Goal: Entertainment & Leisure: Consume media (video, audio)

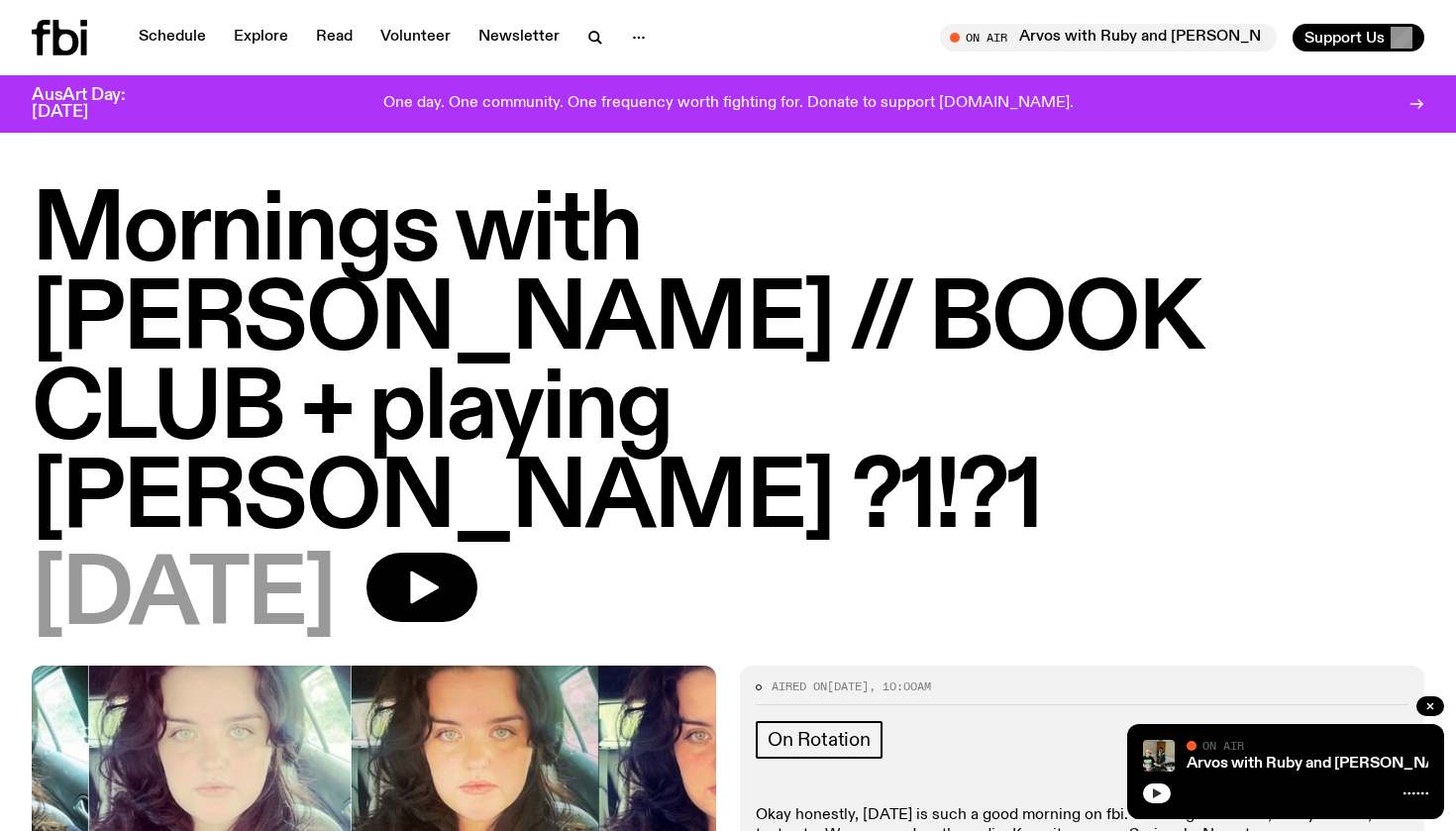
click at [1154, 798] on icon "button" at bounding box center [1157, 794] width 9 height 10
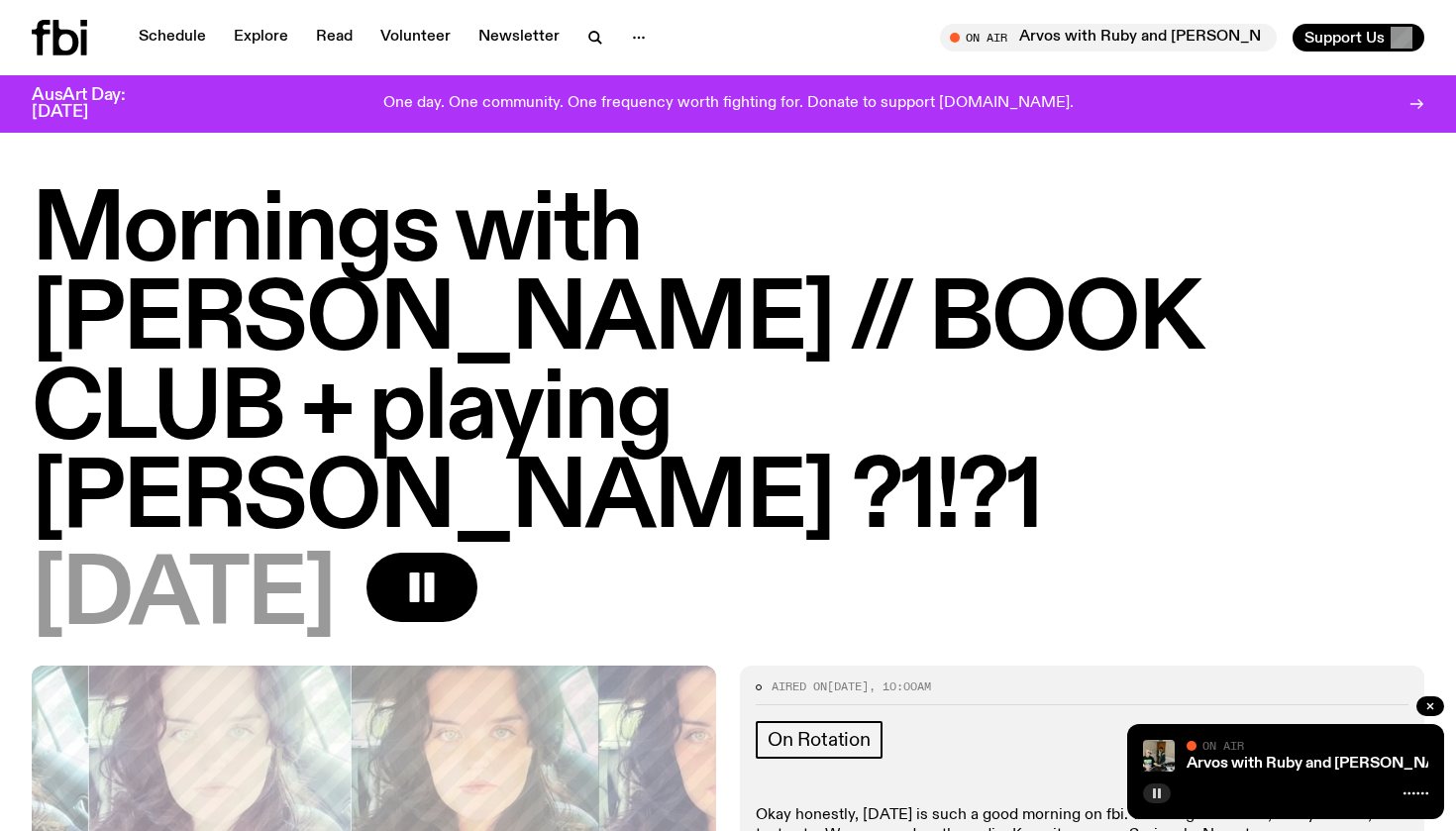
click at [1161, 797] on icon "button" at bounding box center [1157, 794] width 12 height 12
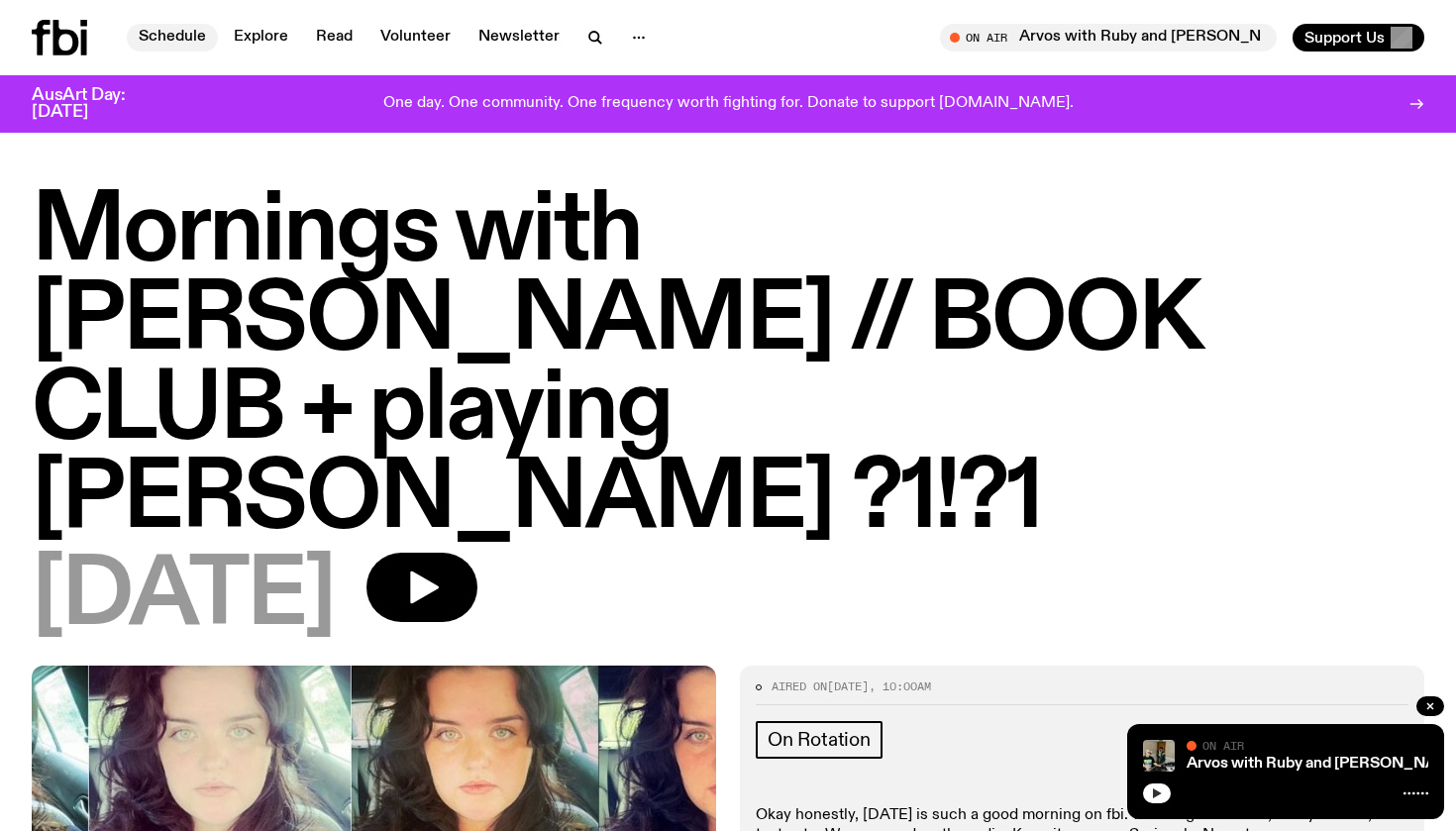
click at [173, 38] on link "Schedule" at bounding box center [172, 38] width 91 height 28
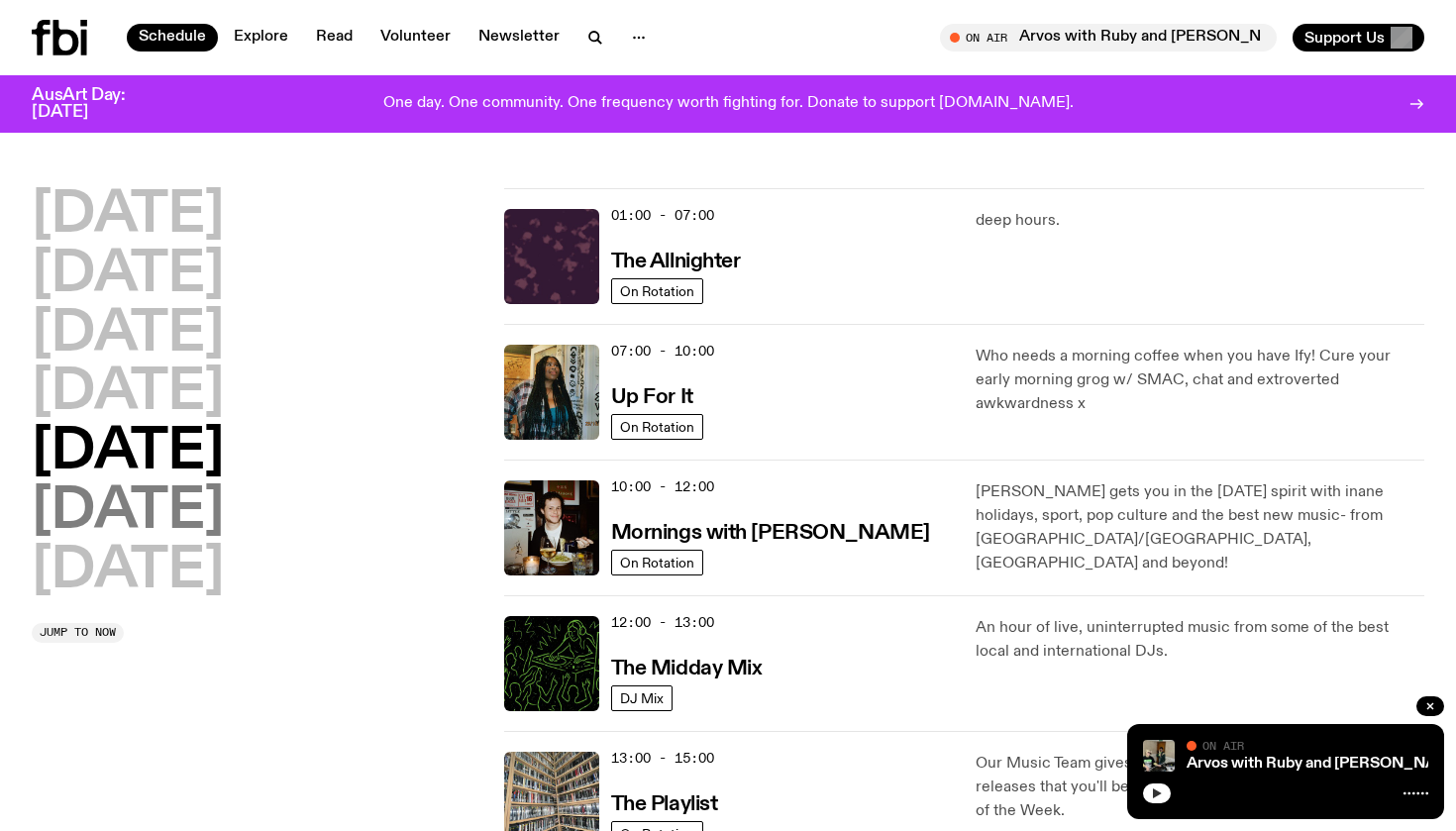
click at [168, 497] on h2 "Saturday" at bounding box center [128, 511] width 192 height 55
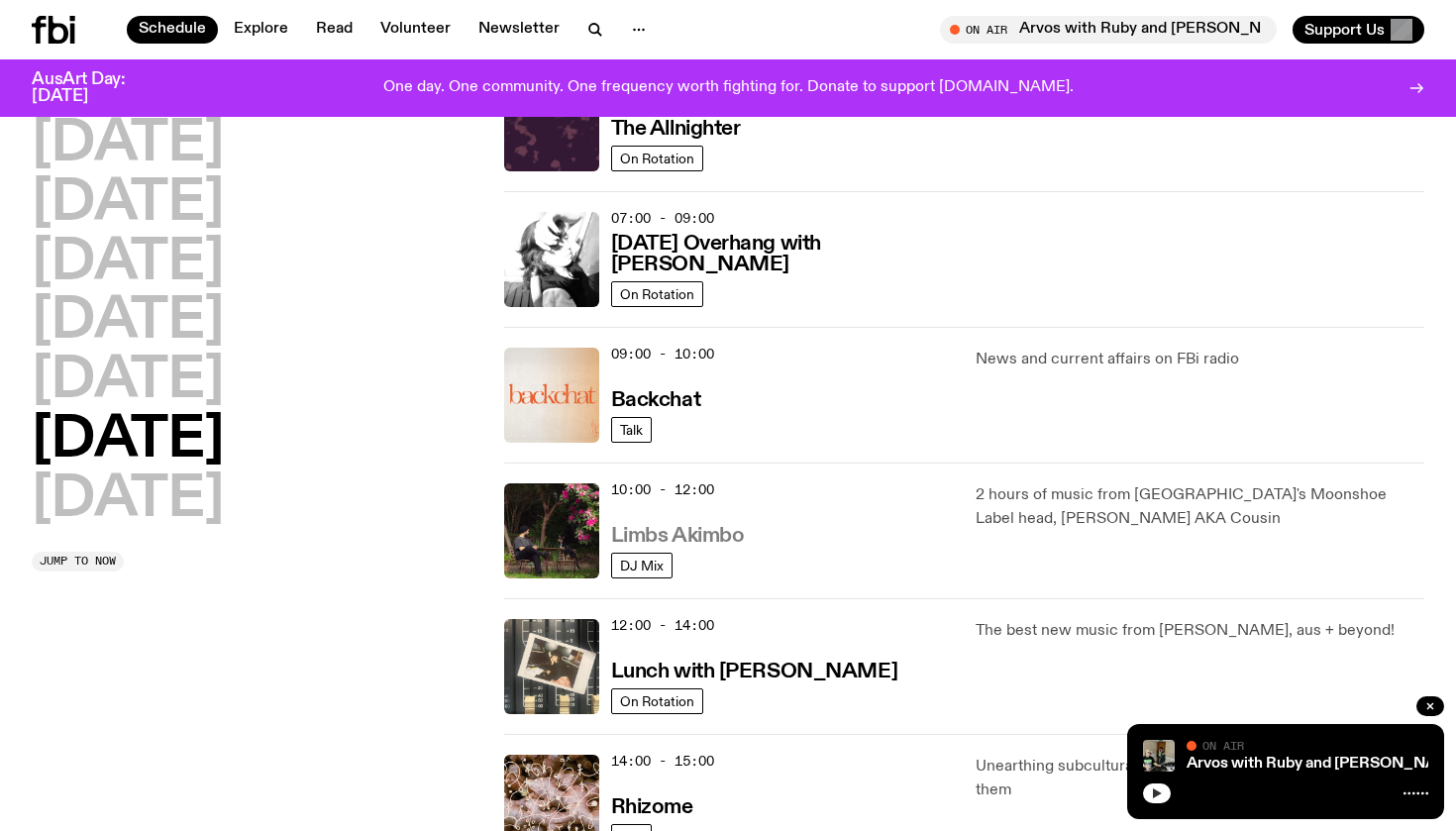
scroll to position [254, 0]
click at [691, 533] on h3 "Limbs Akimbo" at bounding box center [678, 535] width 134 height 21
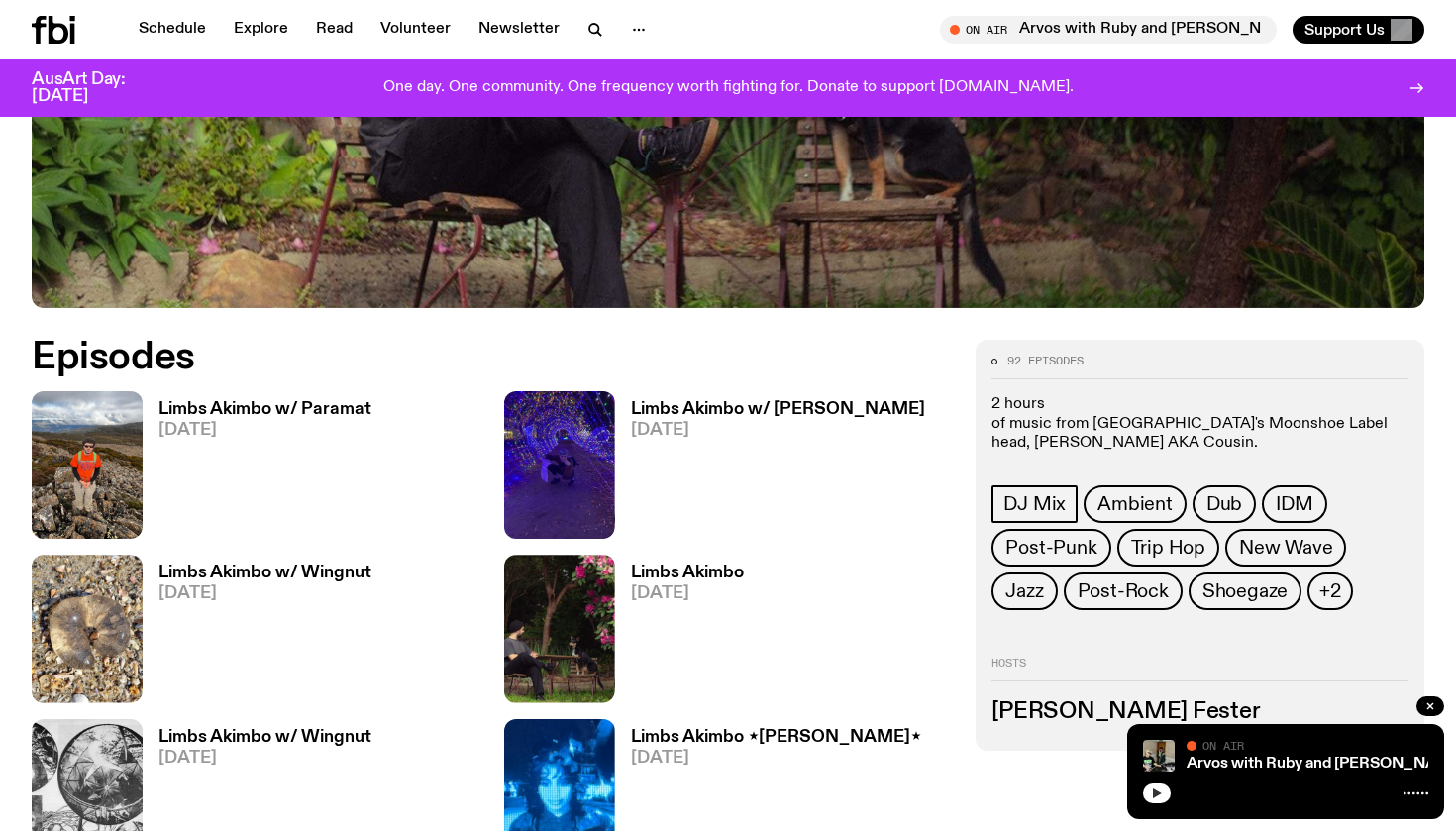
scroll to position [758, 0]
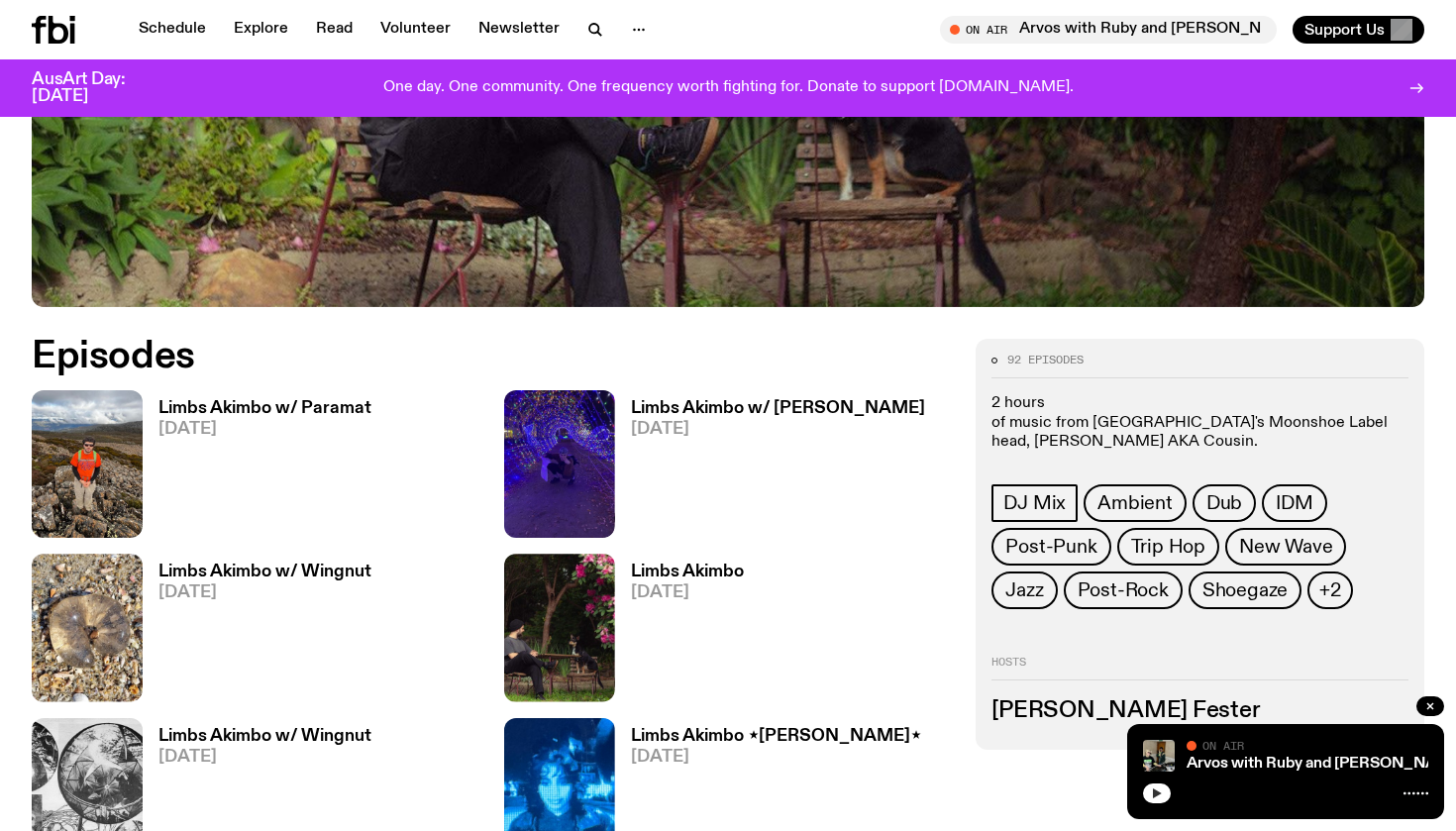
click at [271, 404] on h3 "Limbs Akimbo w/ Paramat" at bounding box center [265, 408] width 213 height 17
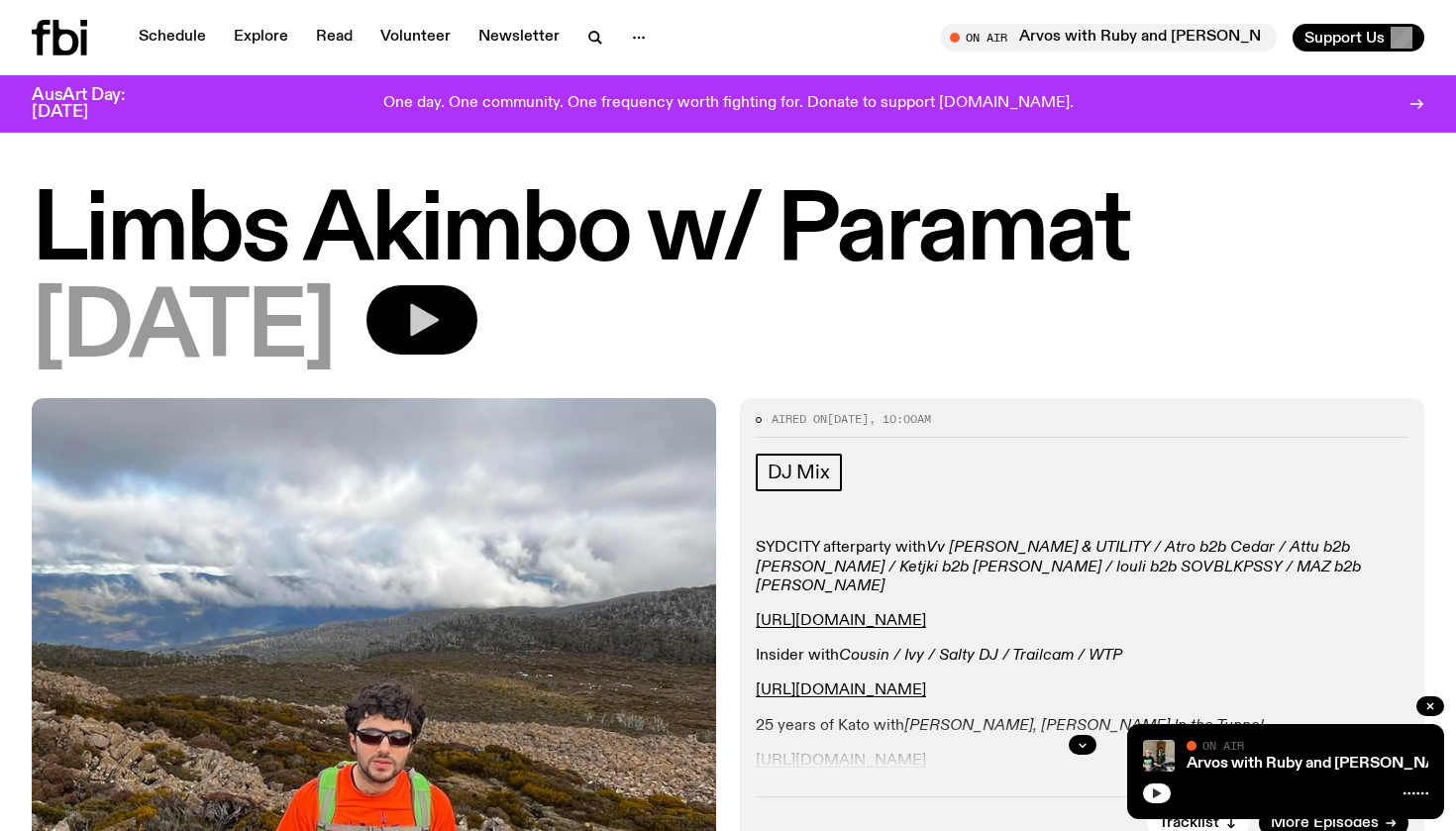
click at [439, 316] on icon "button" at bounding box center [424, 320] width 29 height 33
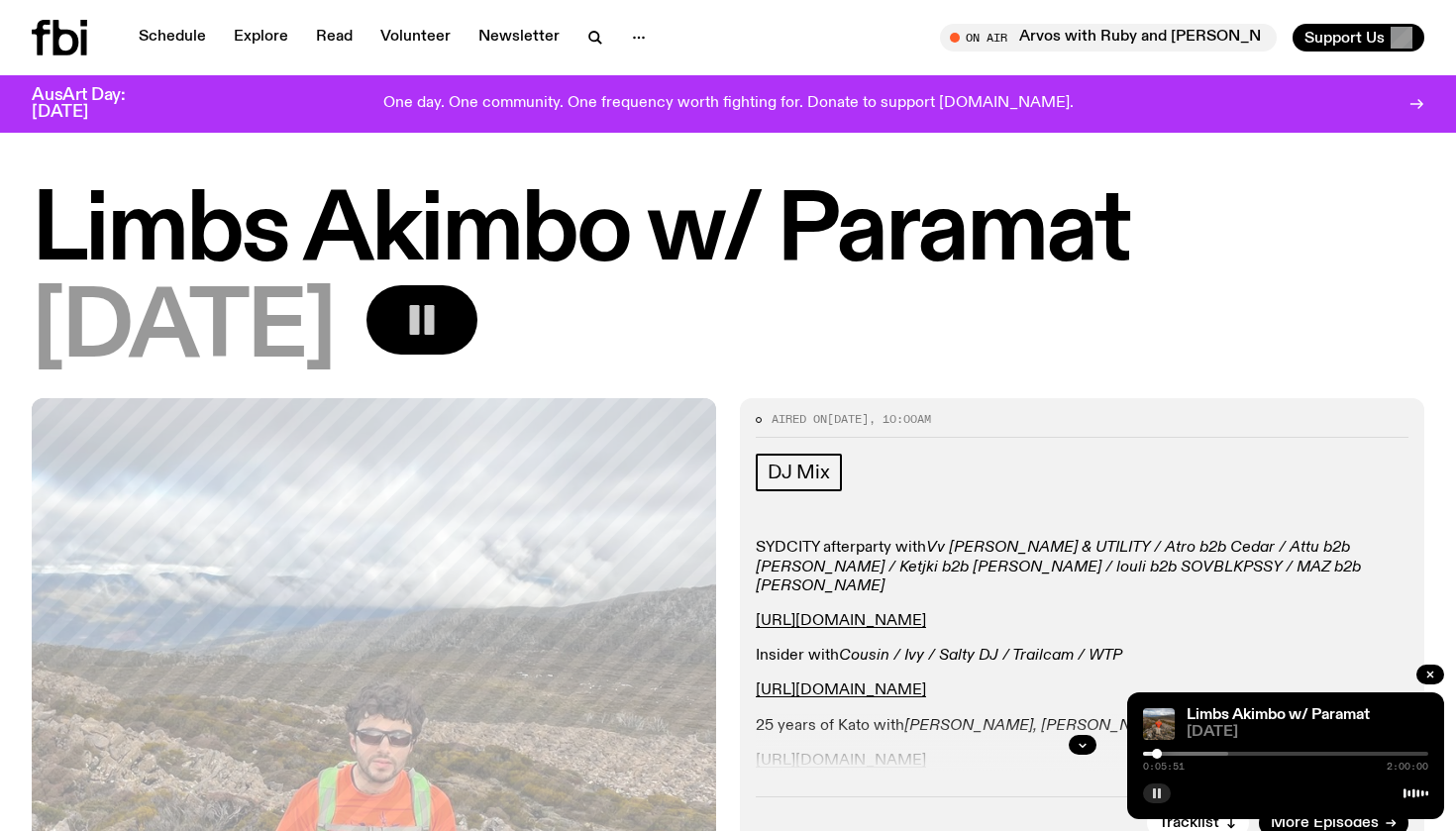
click at [1204, 747] on div "Limbs Akimbo w/ Paramat 04.10.25 0:05:51 2:00:00" at bounding box center [1285, 756] width 317 height 127
click at [1160, 793] on rect "button" at bounding box center [1159, 794] width 3 height 10
click at [1160, 793] on icon "button" at bounding box center [1157, 794] width 9 height 10
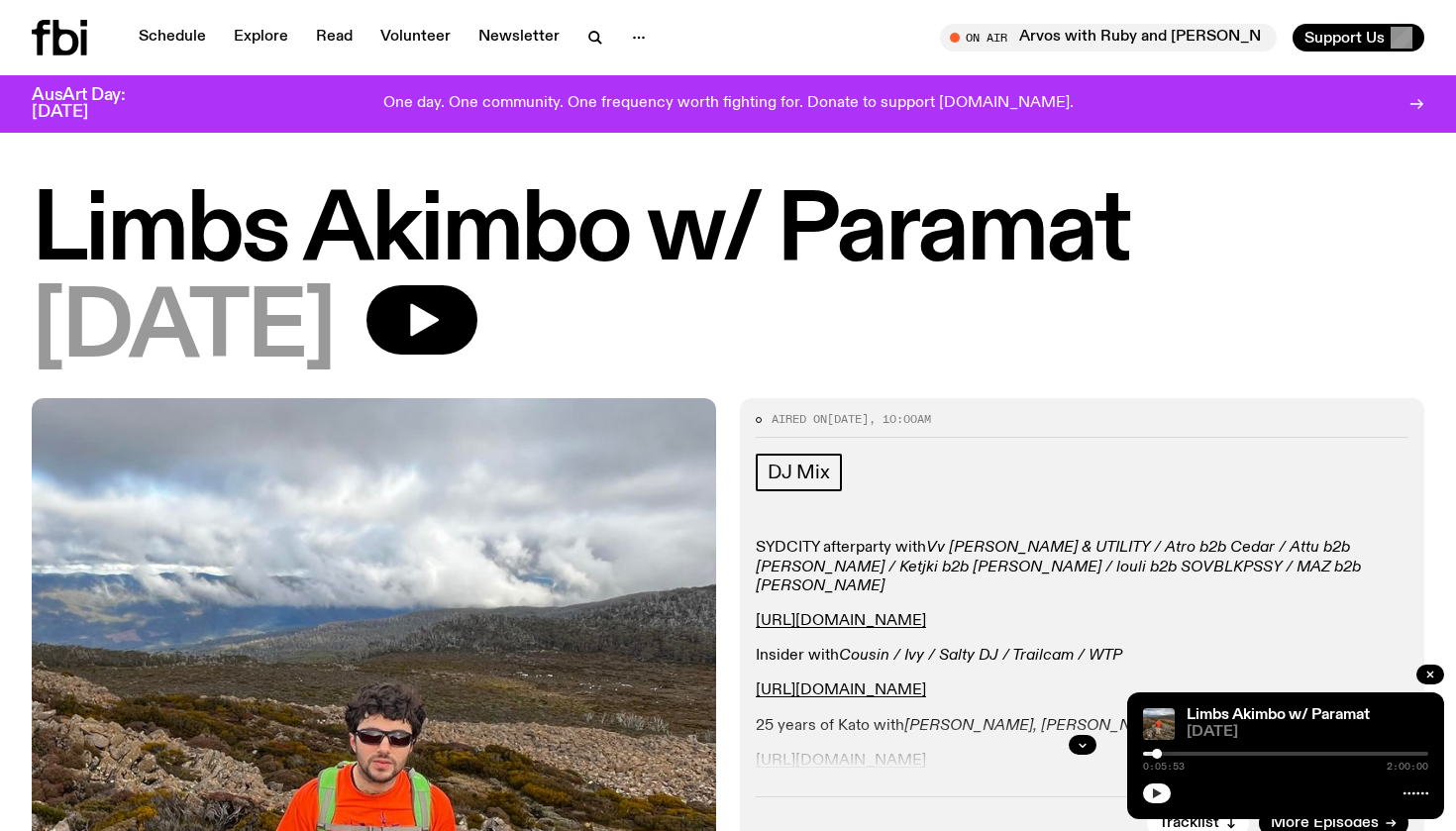
click at [1164, 793] on button "button" at bounding box center [1157, 794] width 28 height 20
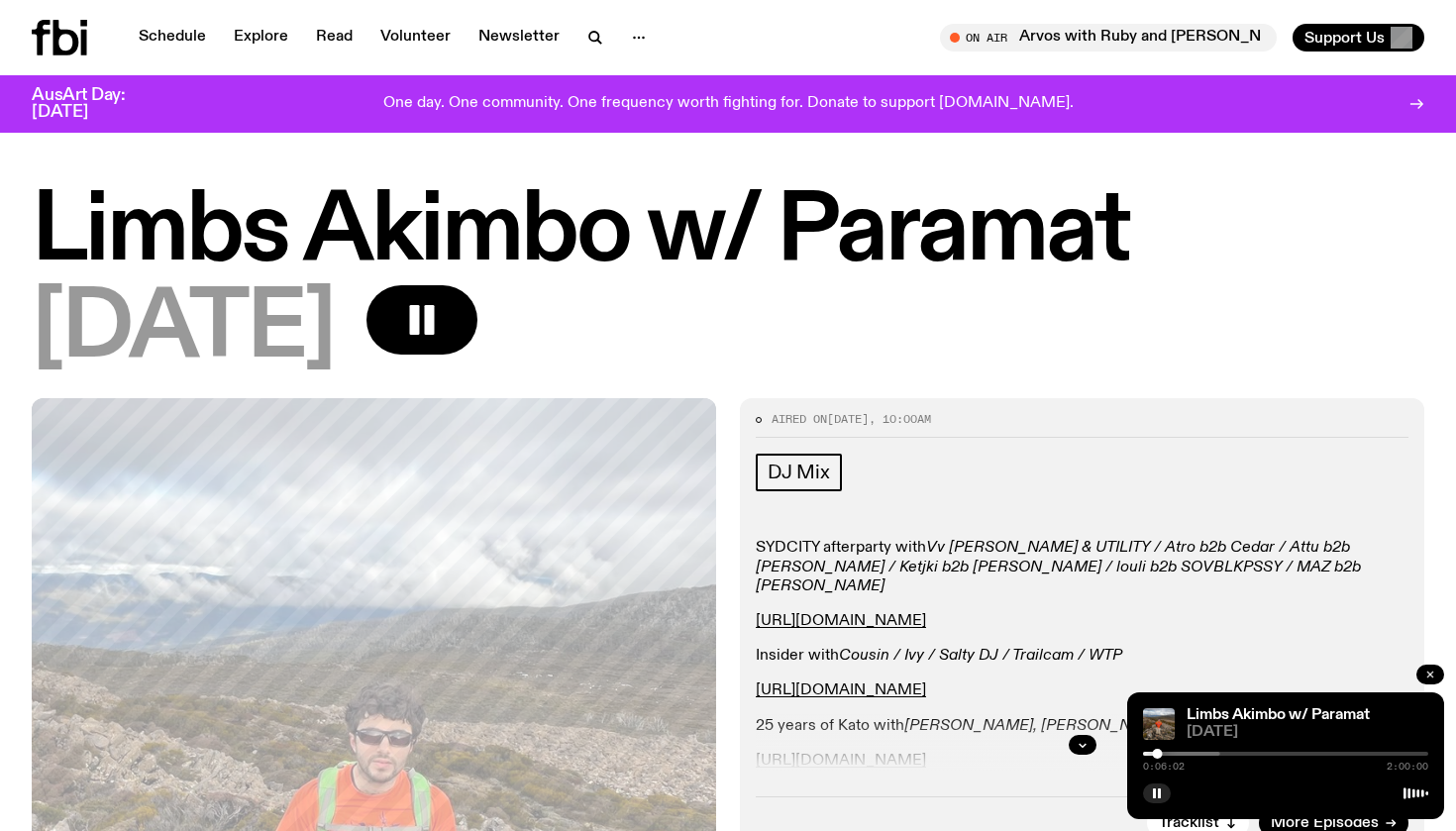
click at [1431, 674] on icon "button" at bounding box center [1431, 675] width 6 height 6
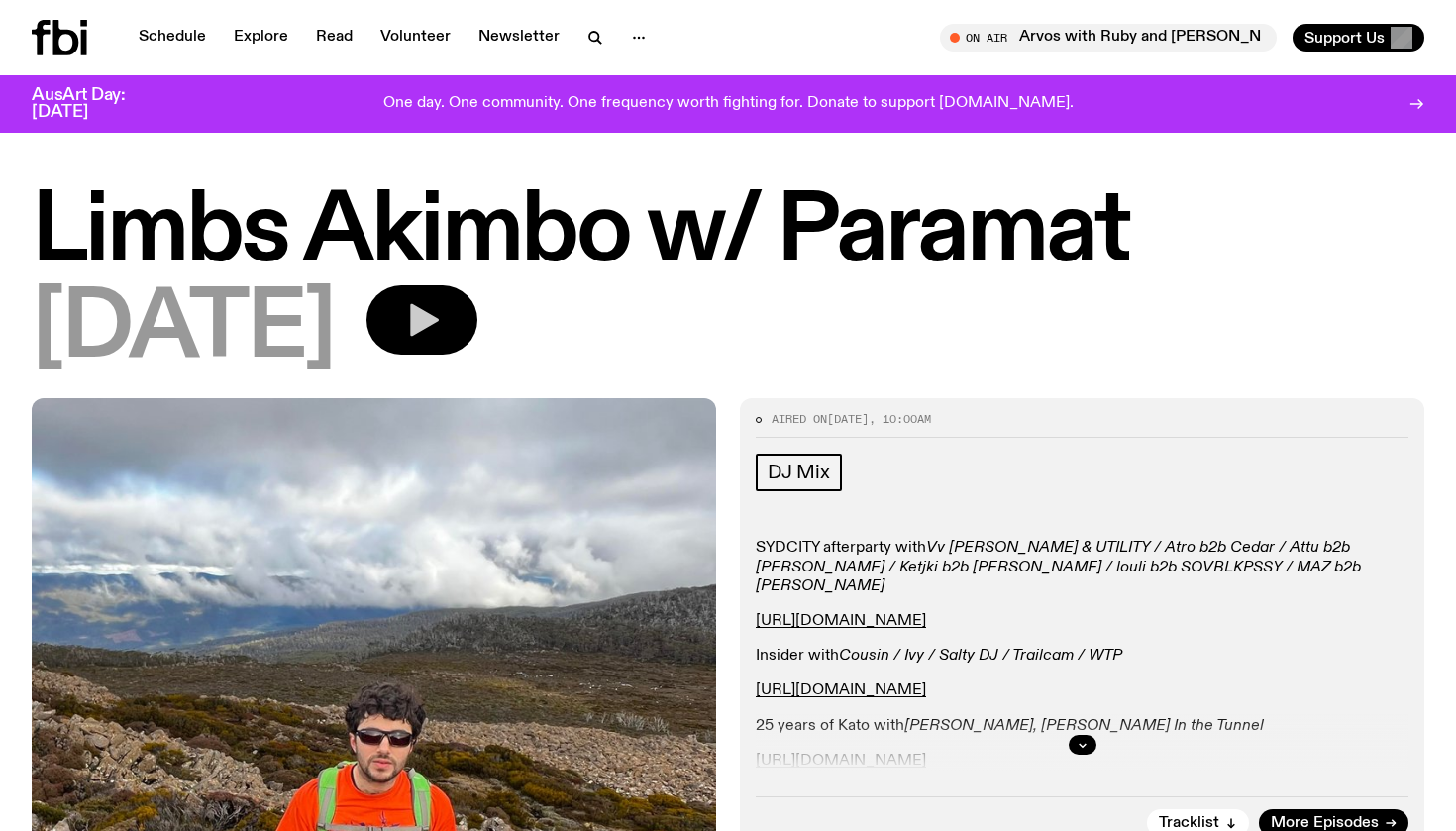
click at [439, 316] on icon "button" at bounding box center [424, 320] width 29 height 33
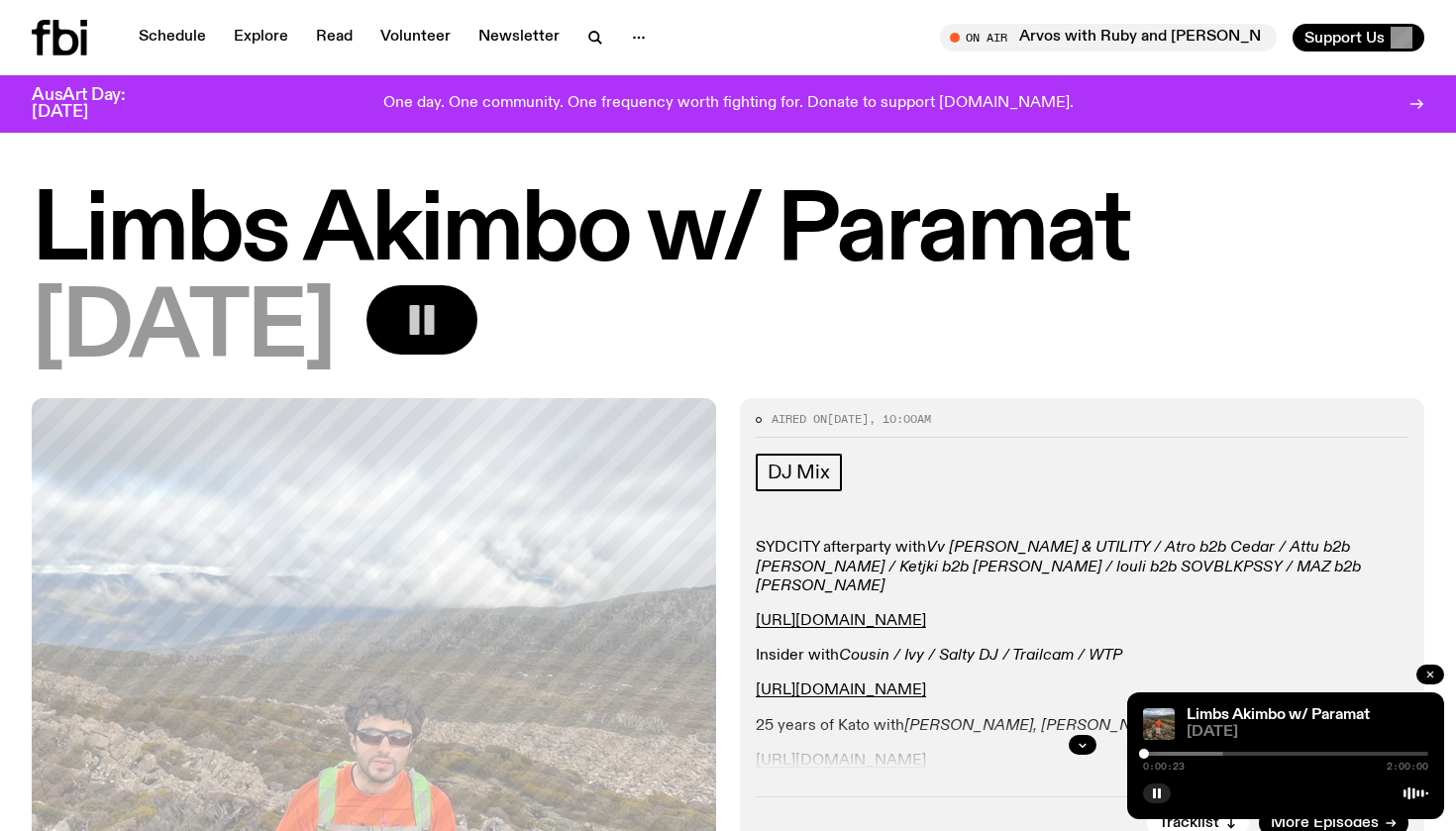
click at [1429, 677] on icon "button" at bounding box center [1431, 675] width 6 height 6
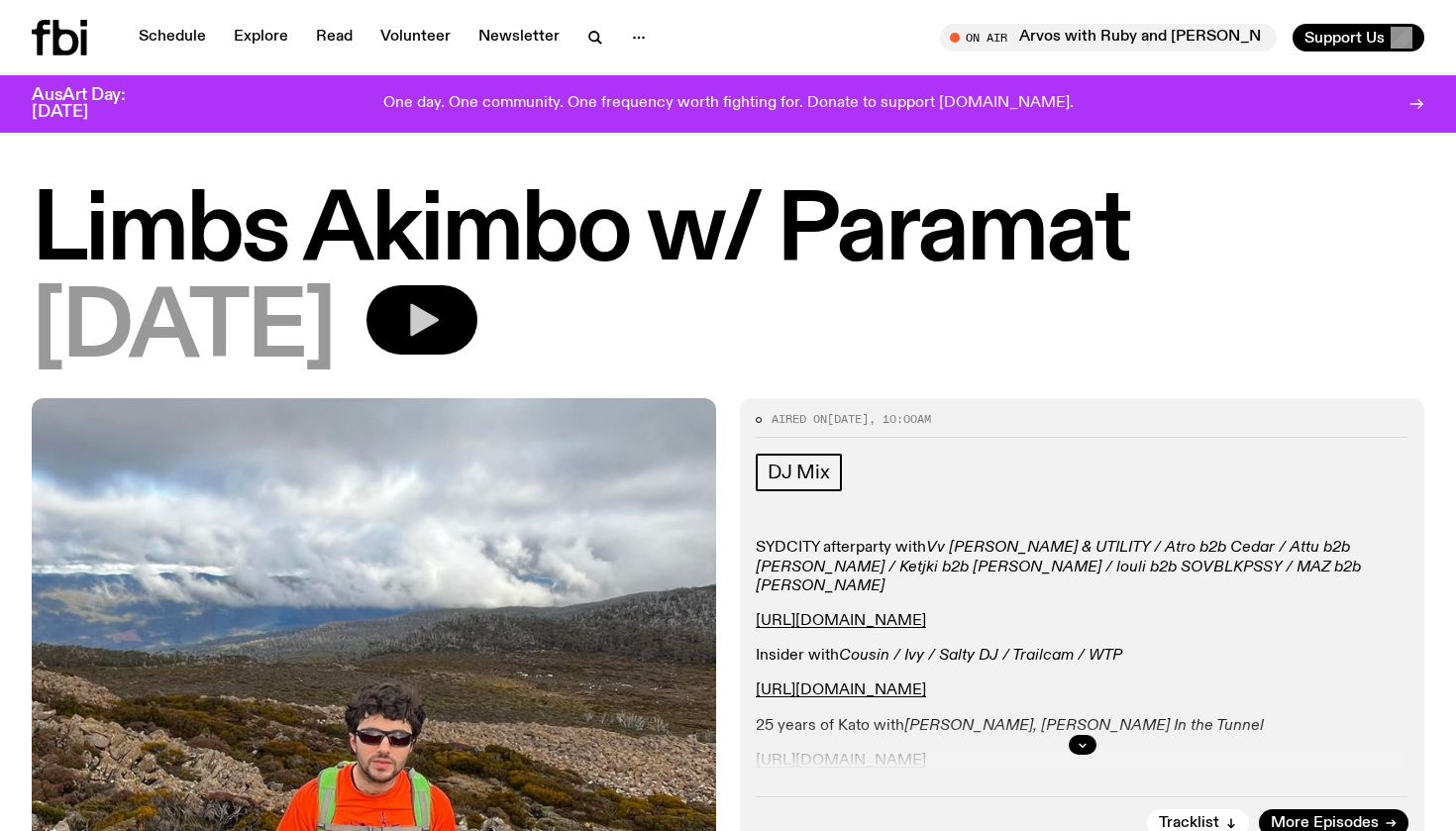
click at [442, 329] on icon "button" at bounding box center [422, 320] width 40 height 40
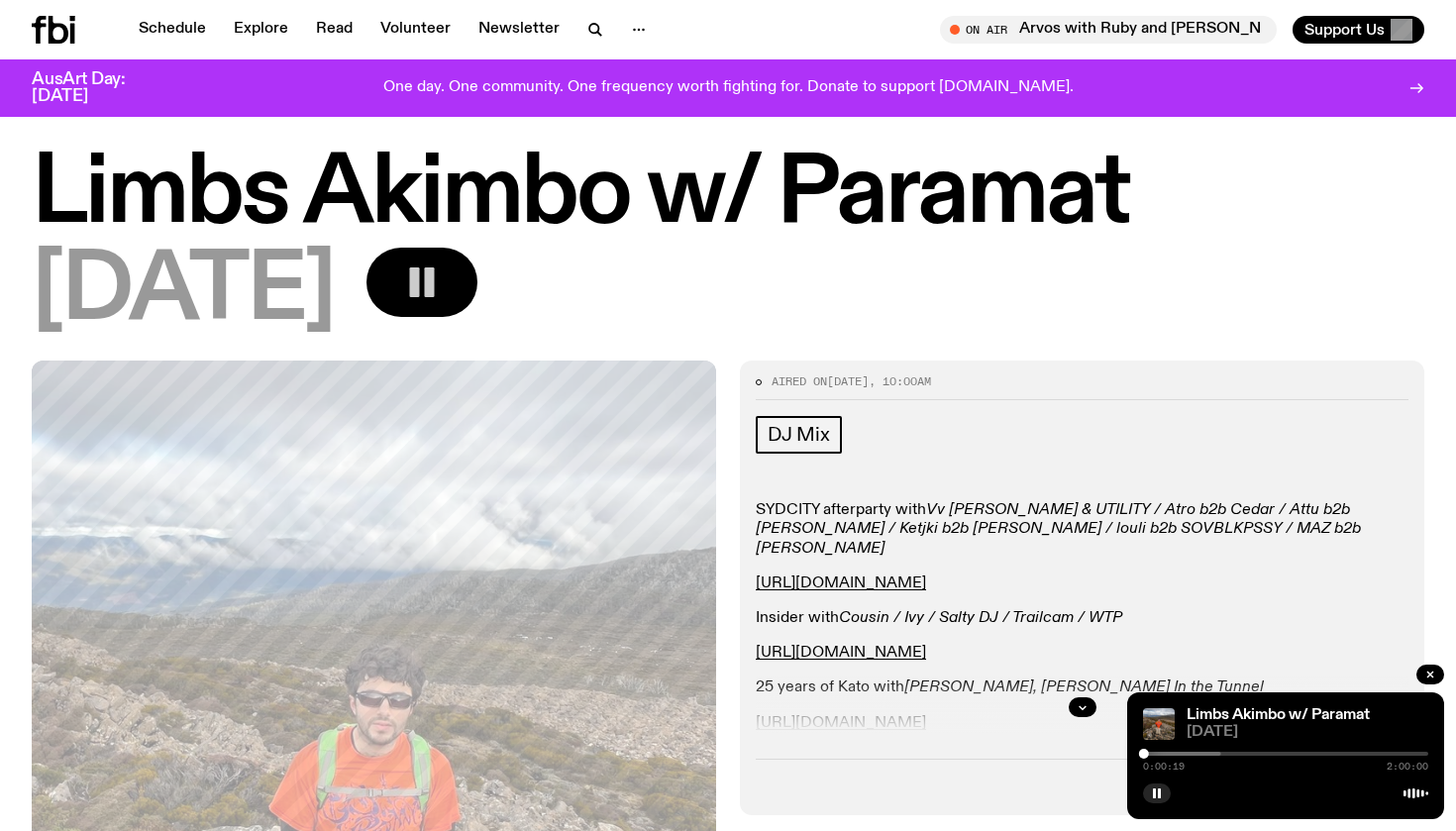
scroll to position [30, 0]
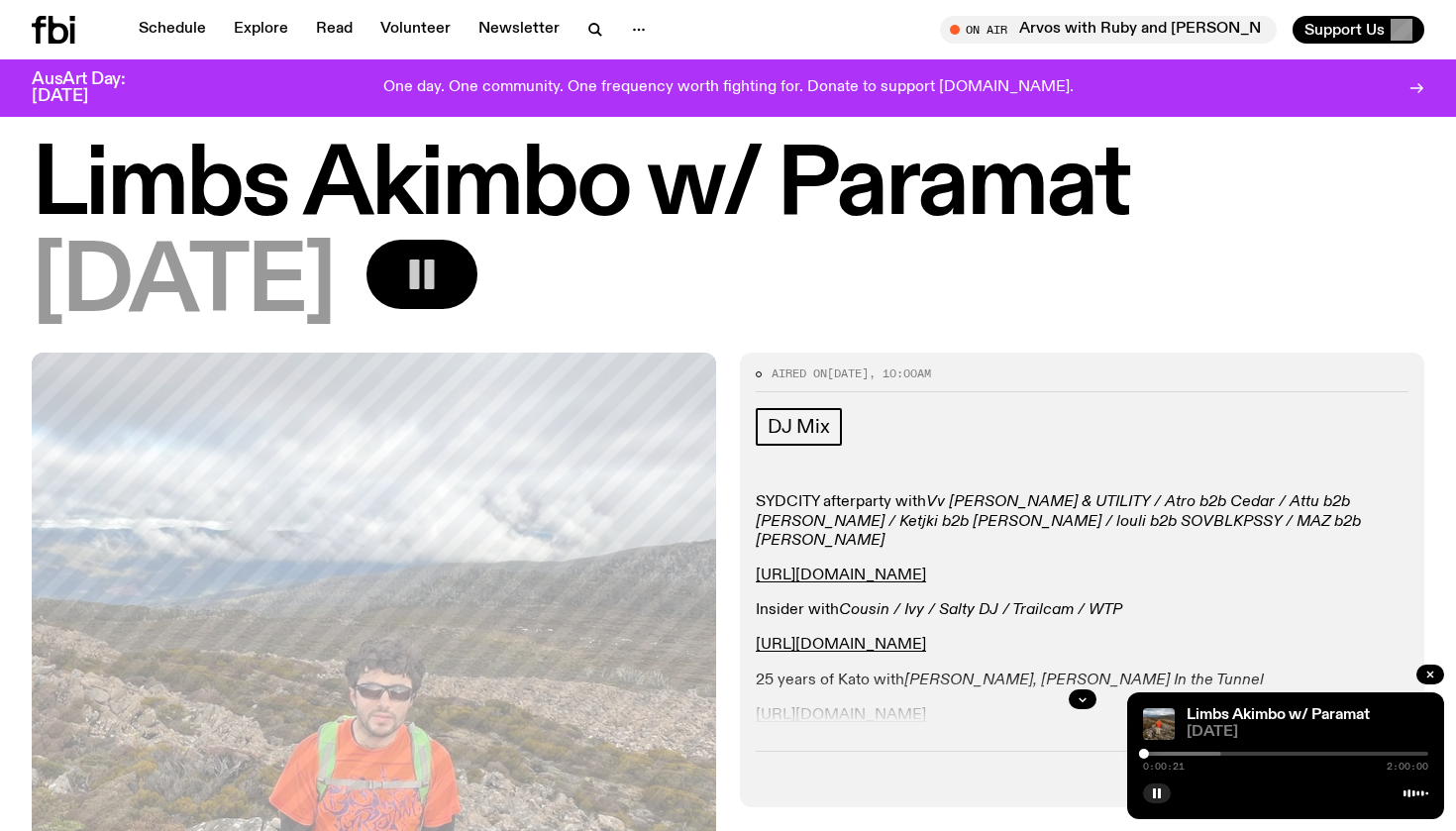
click at [1413, 798] on icon at bounding box center [1416, 794] width 25 height 16
click at [166, 26] on link "Schedule" at bounding box center [172, 30] width 91 height 28
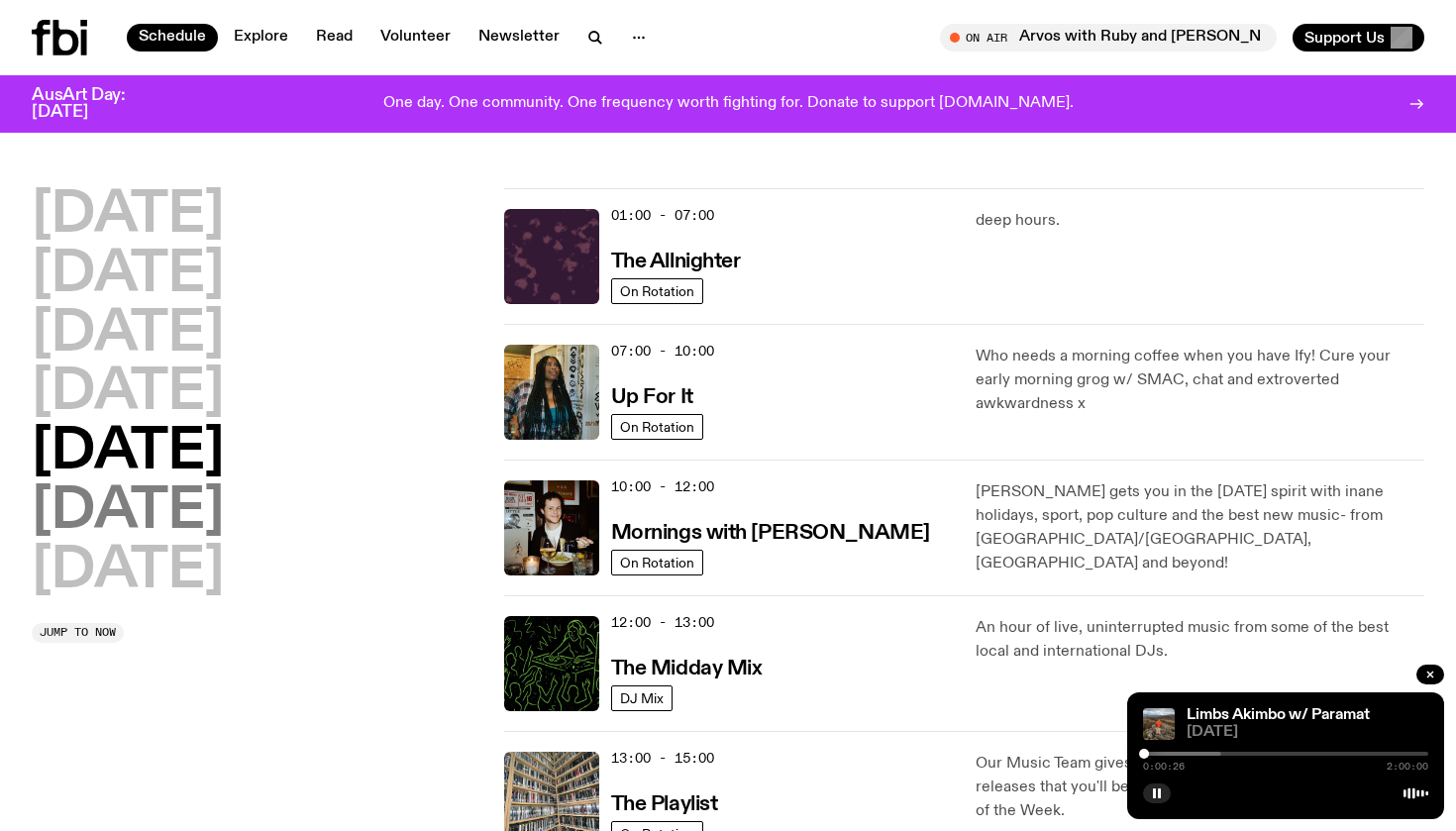
click at [153, 516] on h2 "Saturday" at bounding box center [128, 511] width 192 height 55
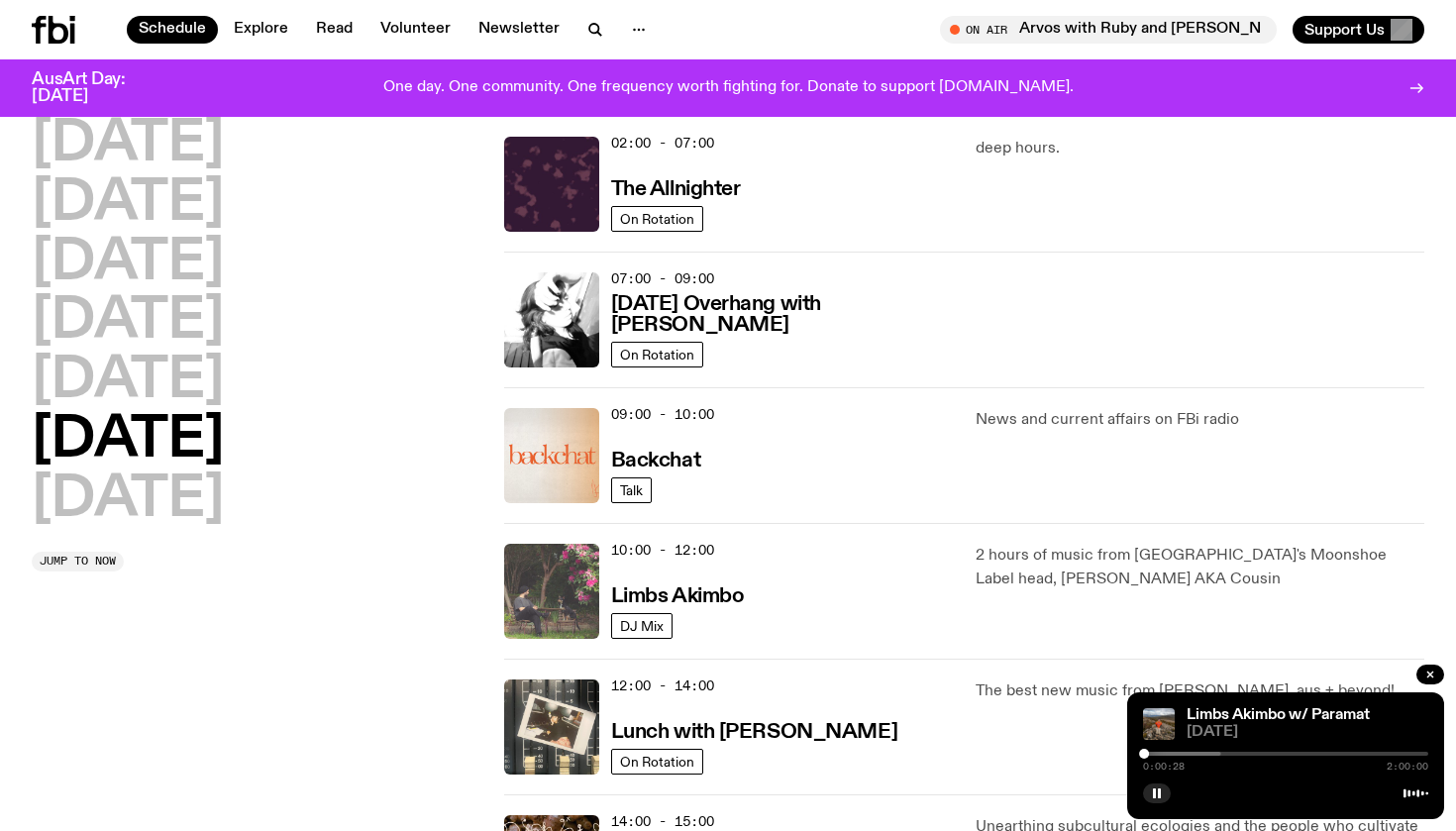
scroll to position [193, 0]
click at [557, 603] on img at bounding box center [551, 590] width 95 height 95
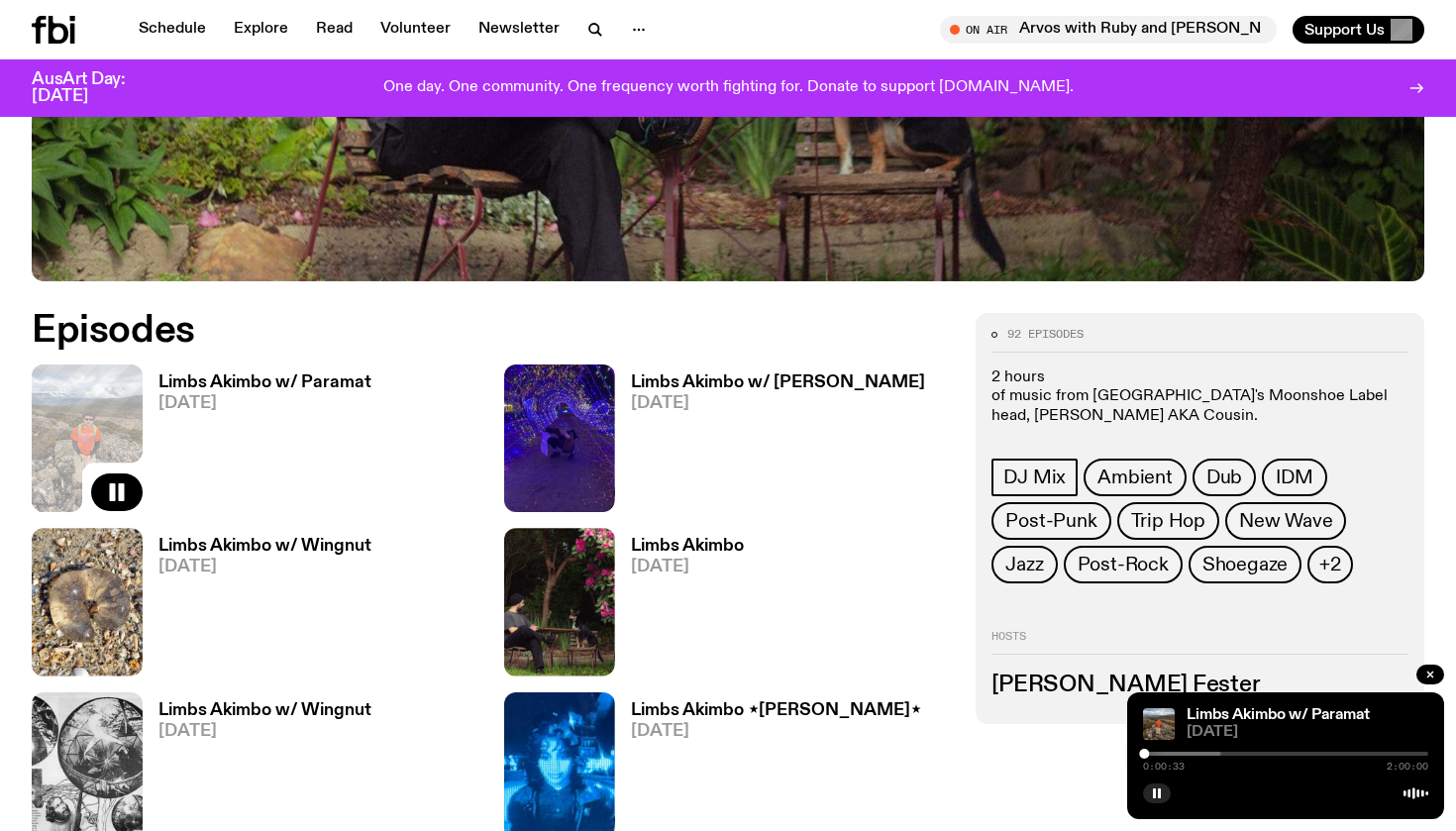
scroll to position [790, 0]
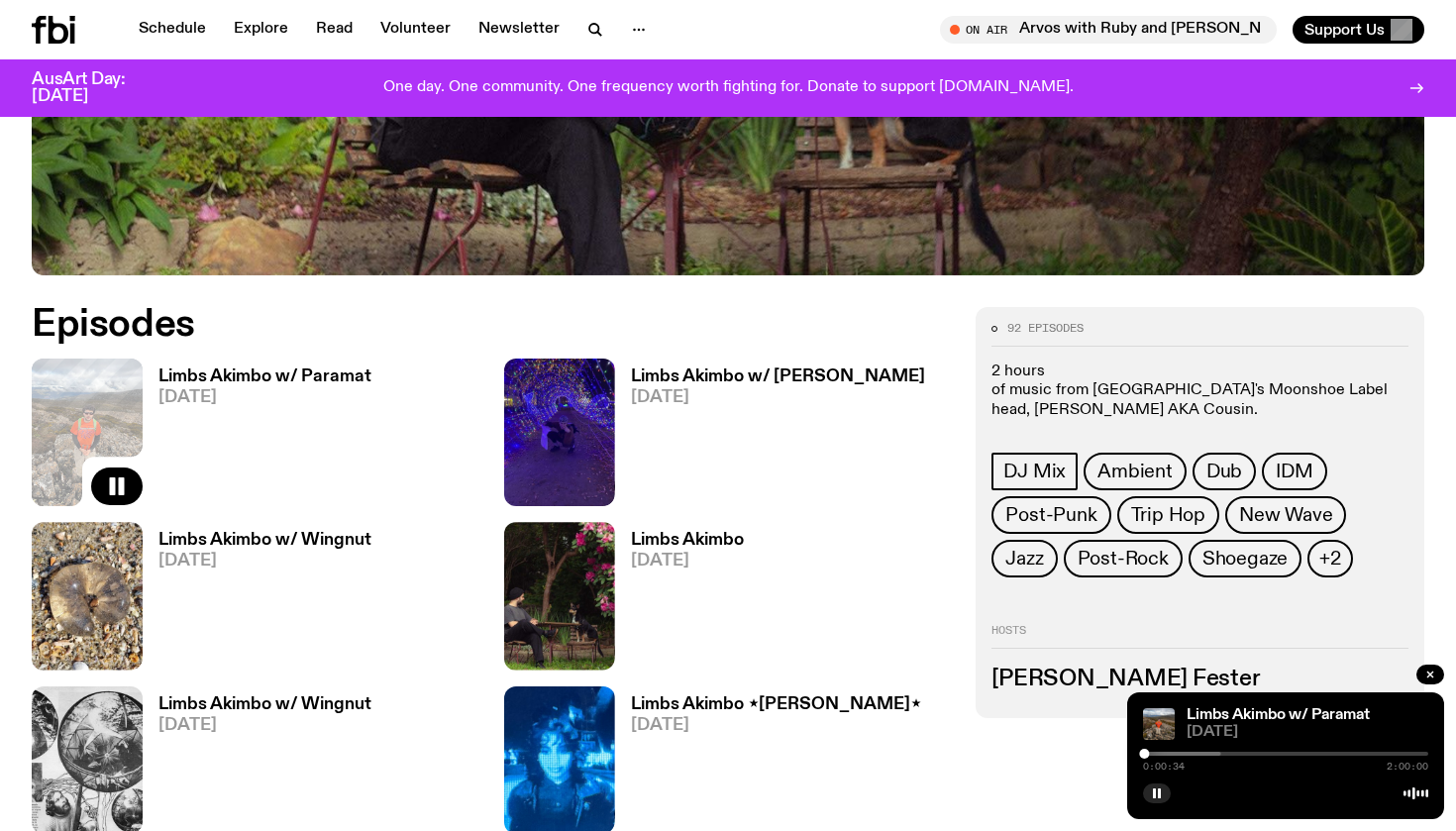
click at [234, 546] on h3 "Limbs Akimbo w/ Wingnut" at bounding box center [265, 540] width 213 height 17
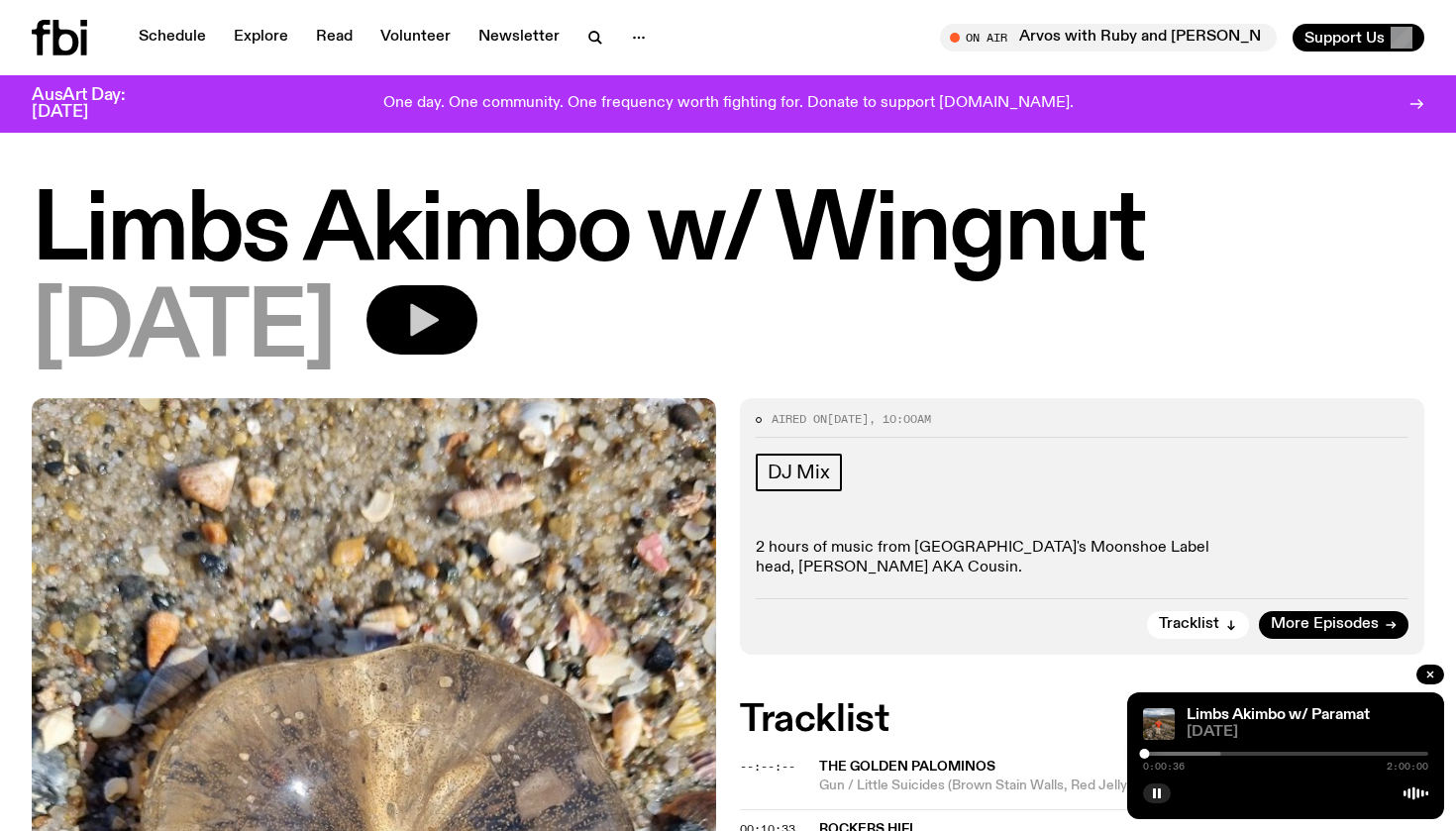
click at [439, 324] on icon "button" at bounding box center [424, 320] width 29 height 33
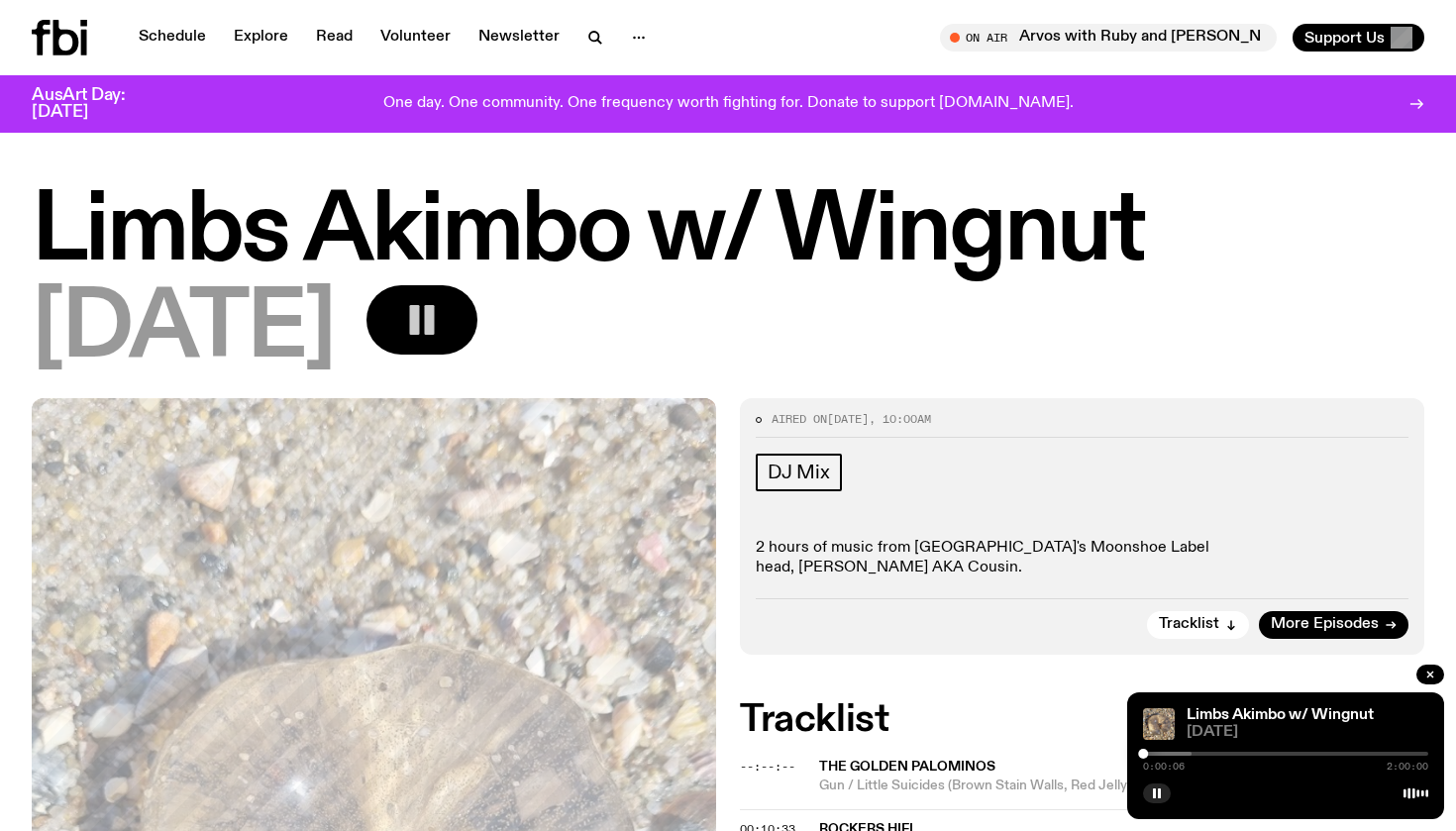
click at [1242, 755] on div at bounding box center [1285, 754] width 285 height 4
click at [1433, 671] on icon "button" at bounding box center [1431, 675] width 12 height 12
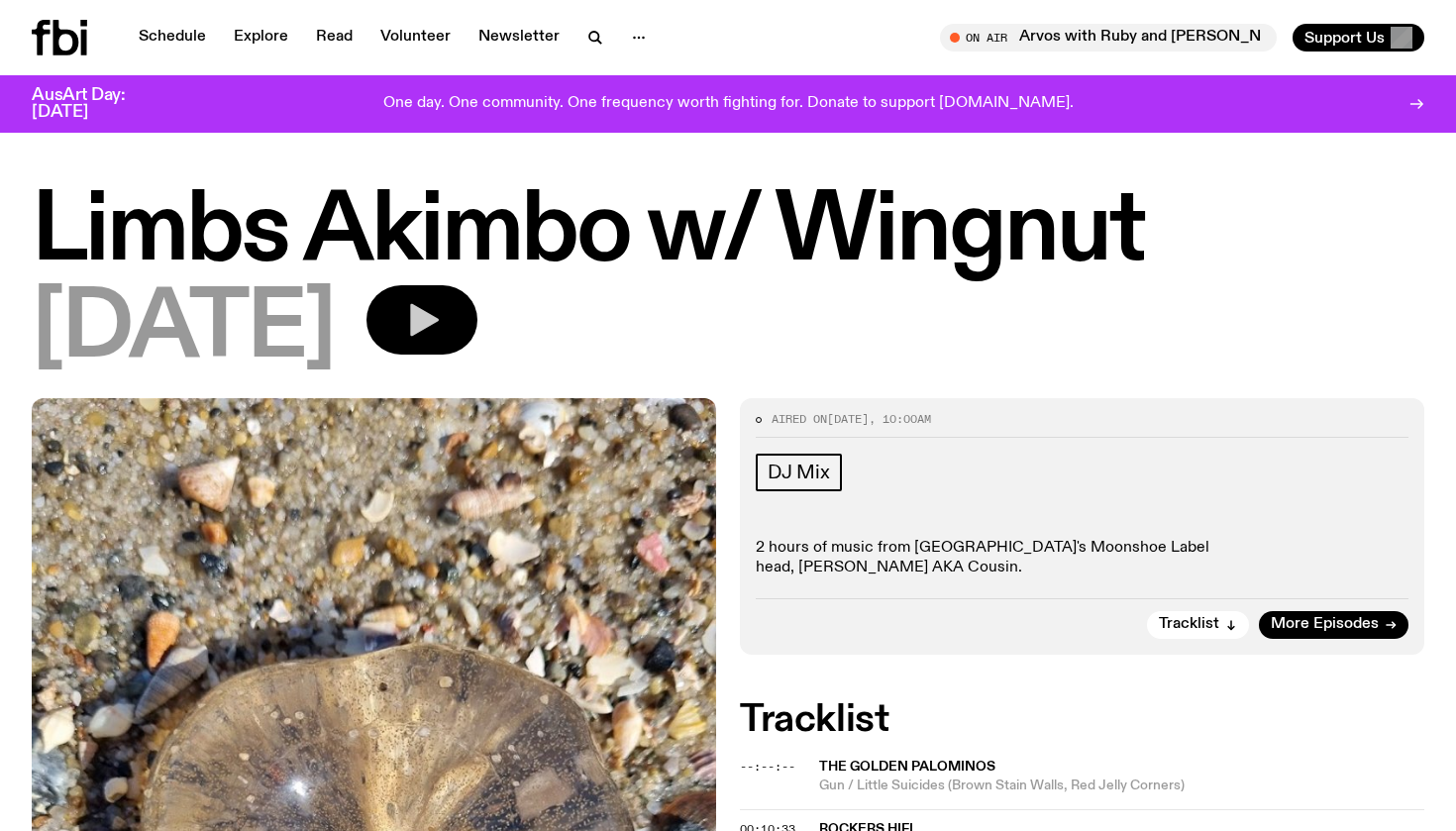
click at [439, 319] on icon "button" at bounding box center [424, 320] width 29 height 33
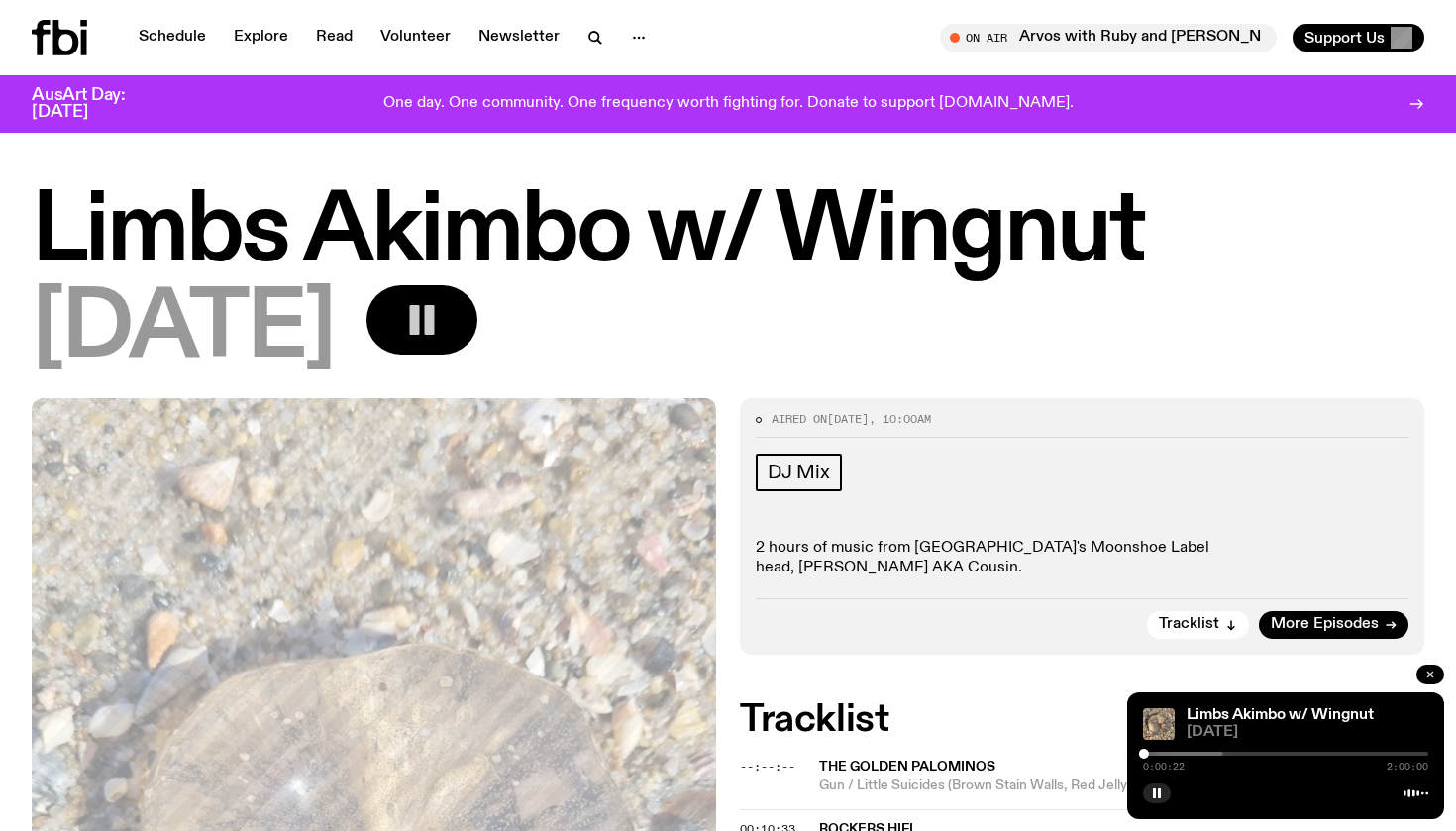
click at [1428, 673] on icon "button" at bounding box center [1431, 675] width 6 height 6
